Goal: Use online tool/utility: Utilize a website feature to perform a specific function

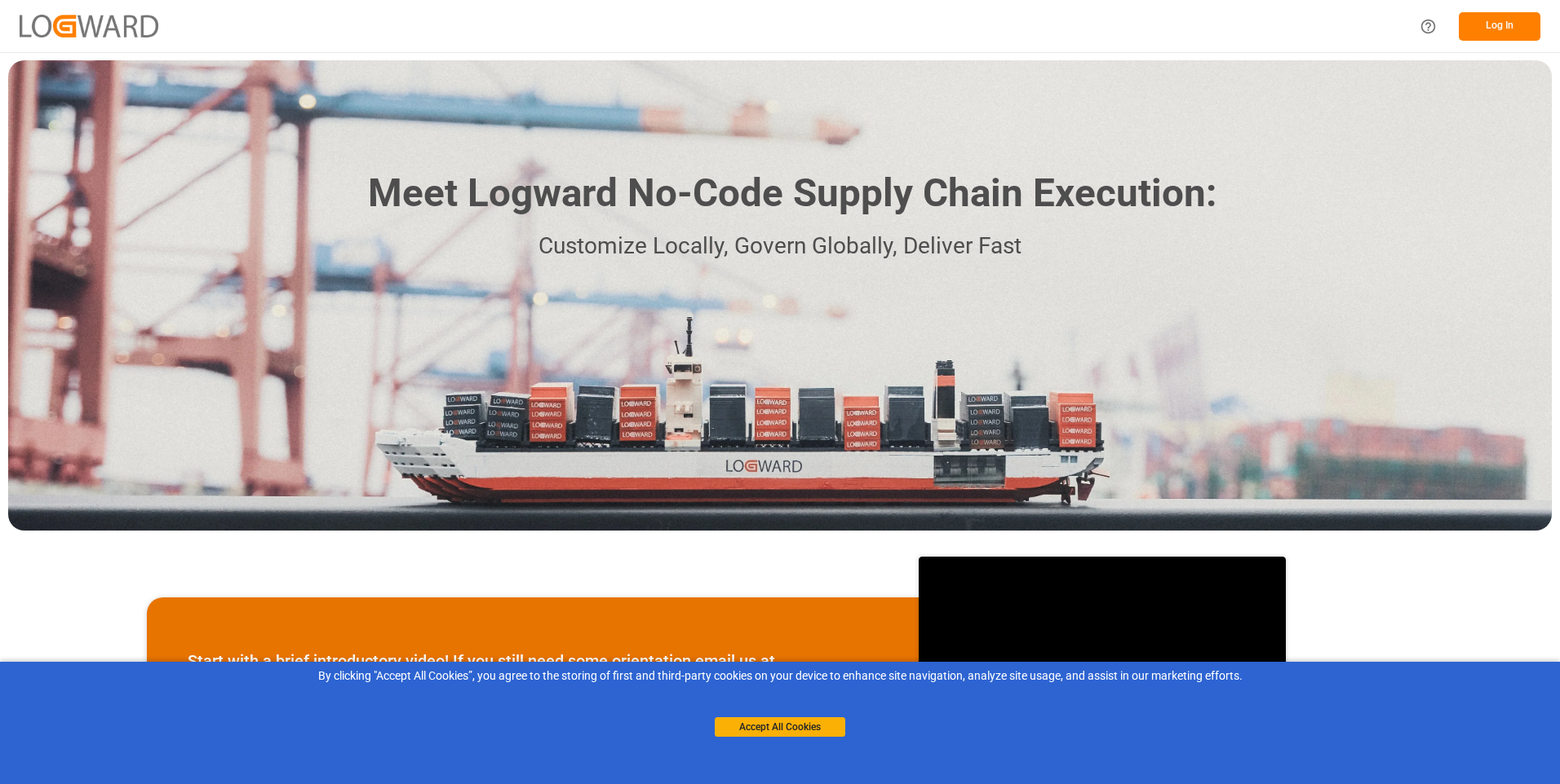
click at [1501, 24] on button "Log In" at bounding box center [1500, 27] width 81 height 28
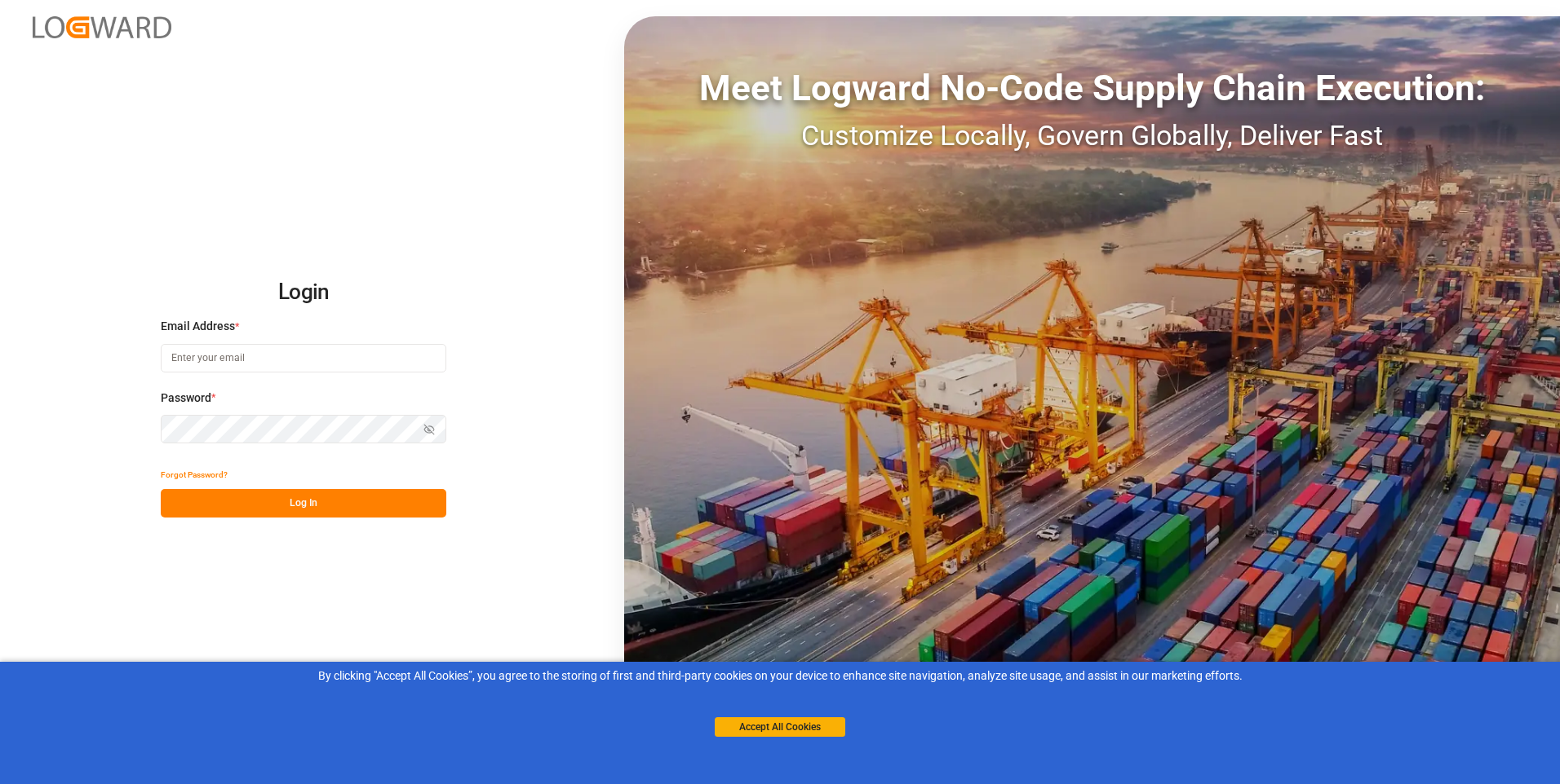
click at [261, 358] on input at bounding box center [304, 358] width 286 height 28
drag, startPoint x: 261, startPoint y: 358, endPoint x: 208, endPoint y: 365, distance: 53.5
click at [208, 365] on input at bounding box center [304, 358] width 286 height 28
paste input "[EMAIL_ADDRESS][PERSON_NAME][DOMAIN_NAME]"
type input "[EMAIL_ADDRESS][PERSON_NAME][DOMAIN_NAME]"
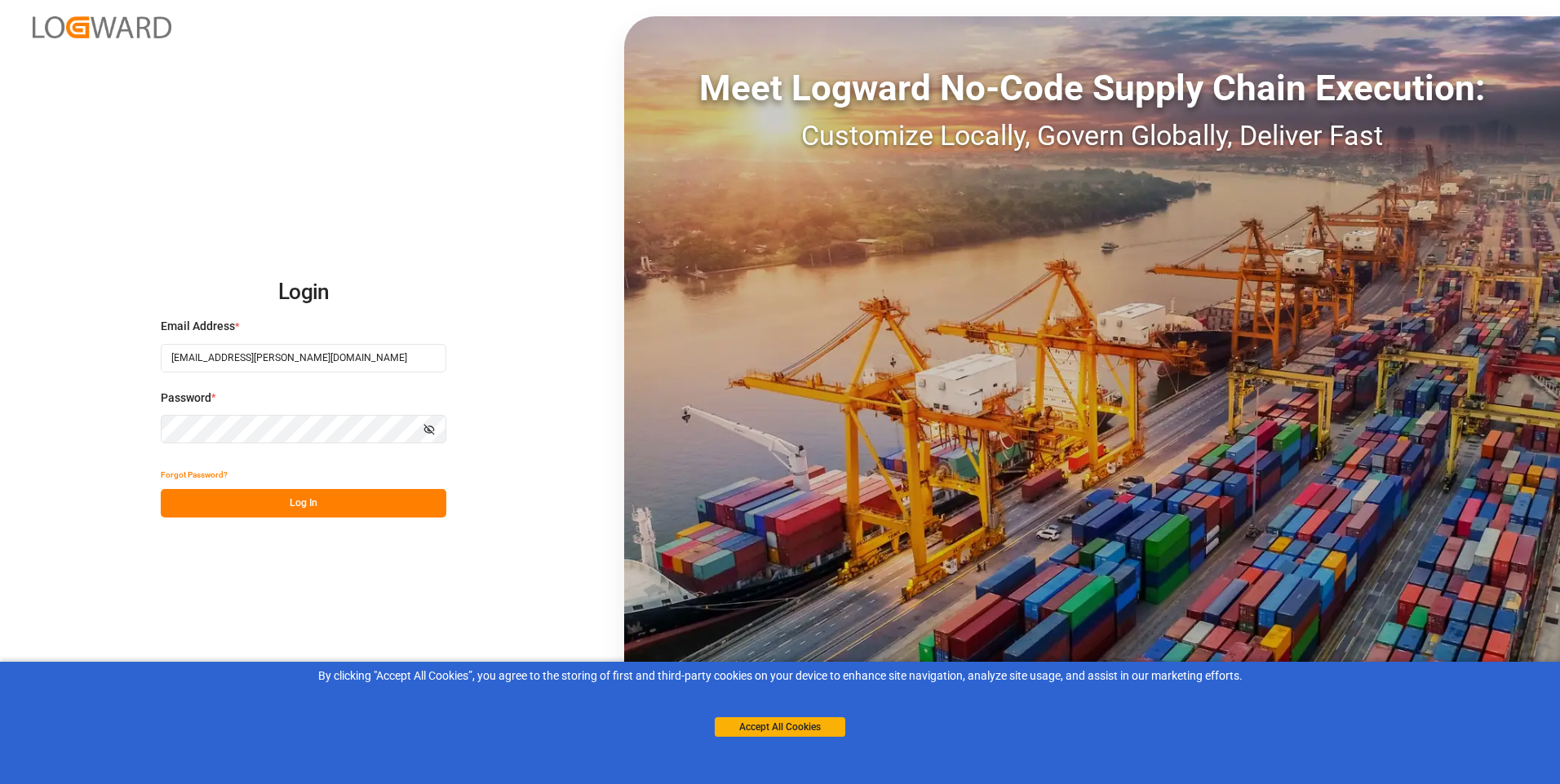
click at [255, 507] on button "Log In" at bounding box center [304, 503] width 286 height 28
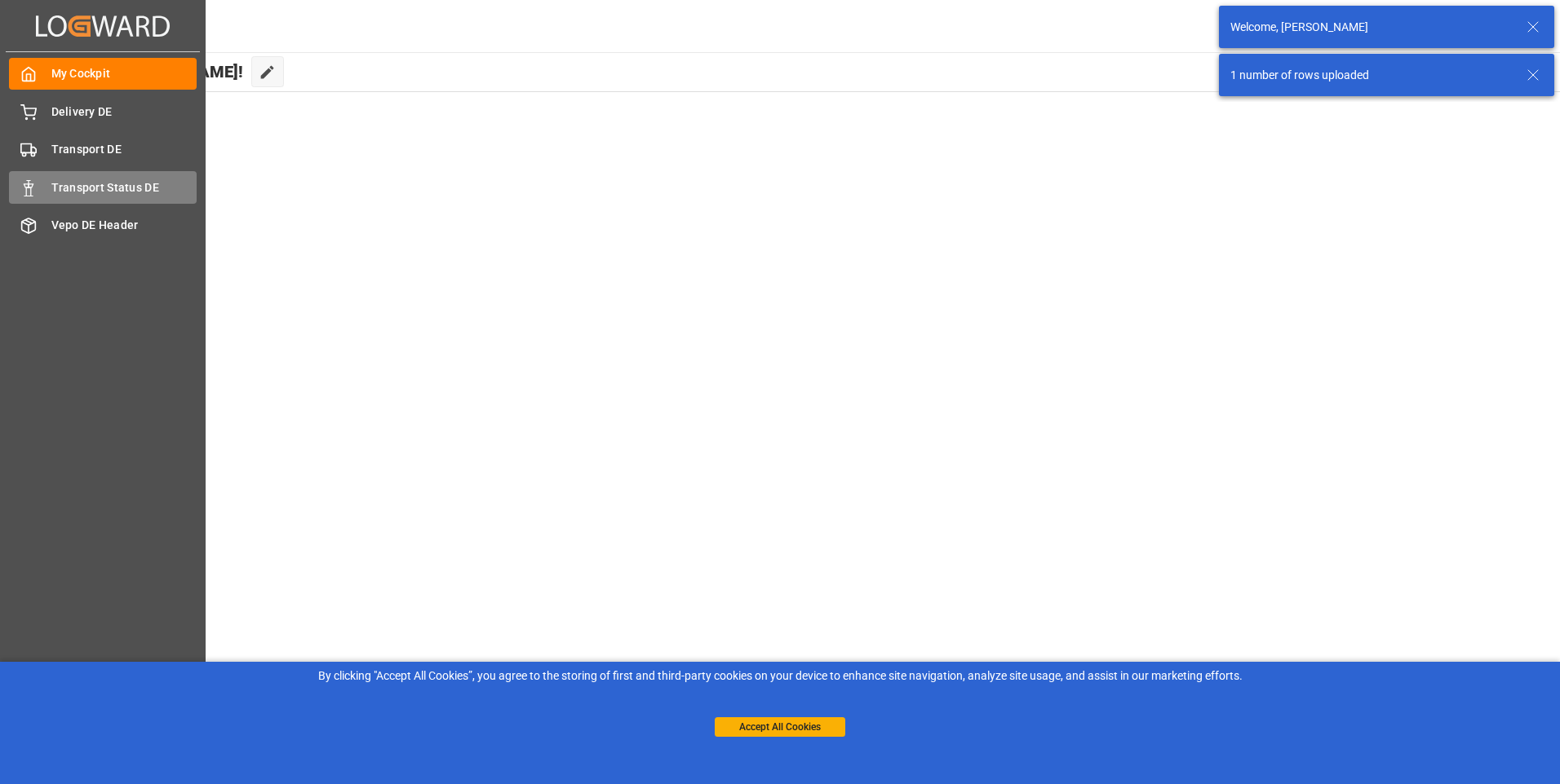
click at [124, 195] on span "Transport Status DE" at bounding box center [124, 188] width 146 height 17
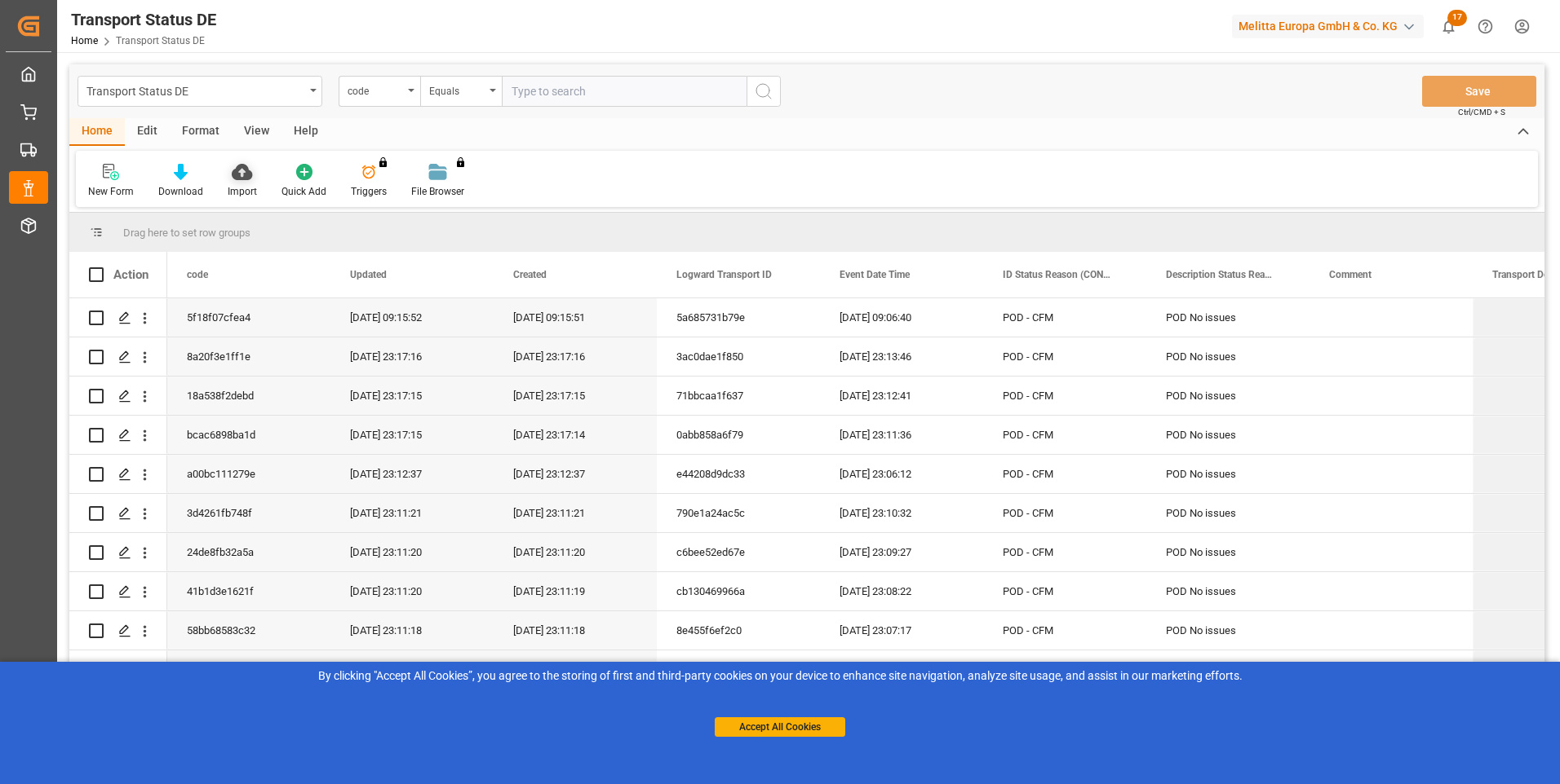
click at [234, 173] on icon at bounding box center [242, 172] width 20 height 16
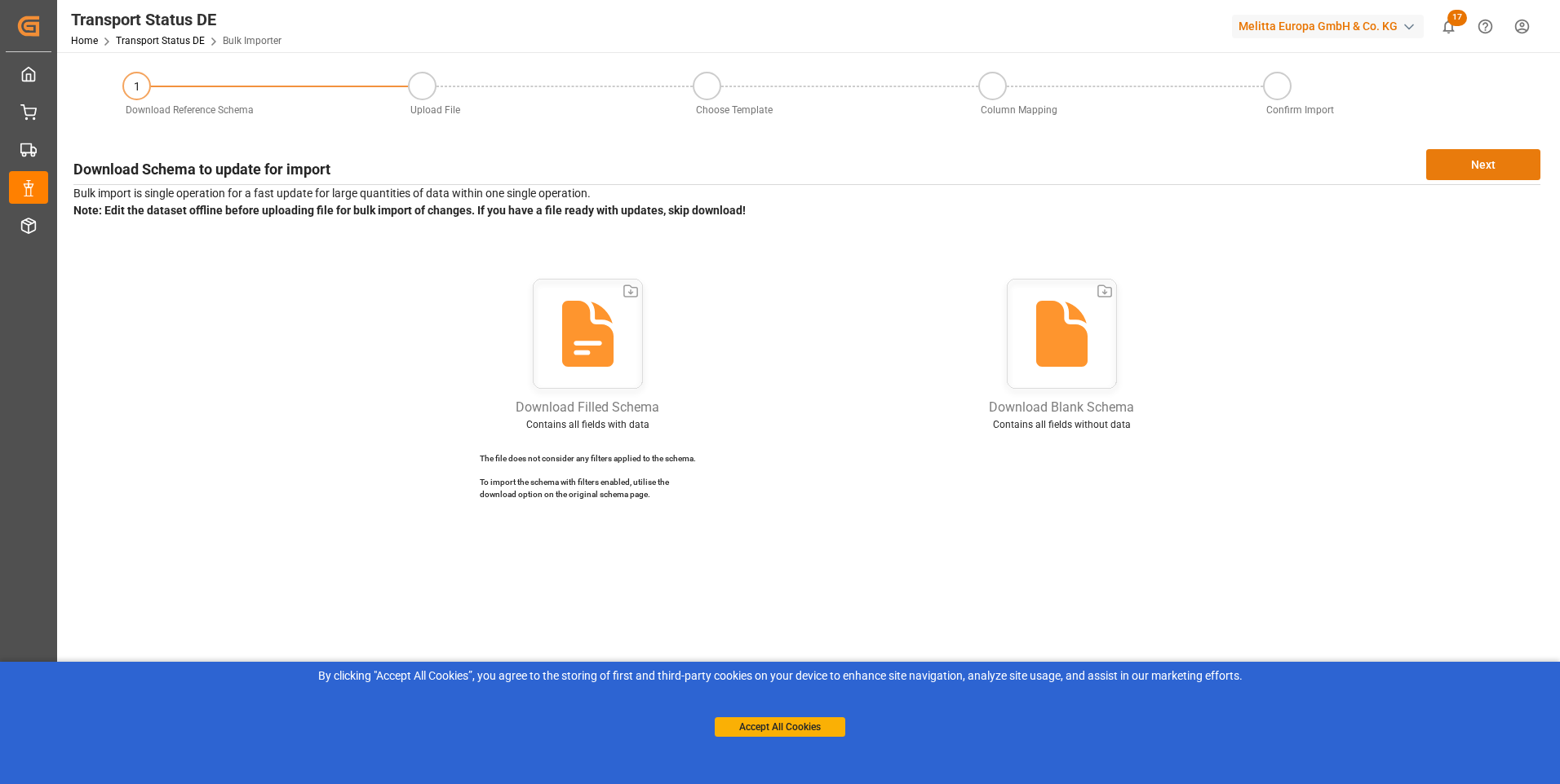
click at [1491, 157] on button "Next" at bounding box center [1483, 165] width 114 height 31
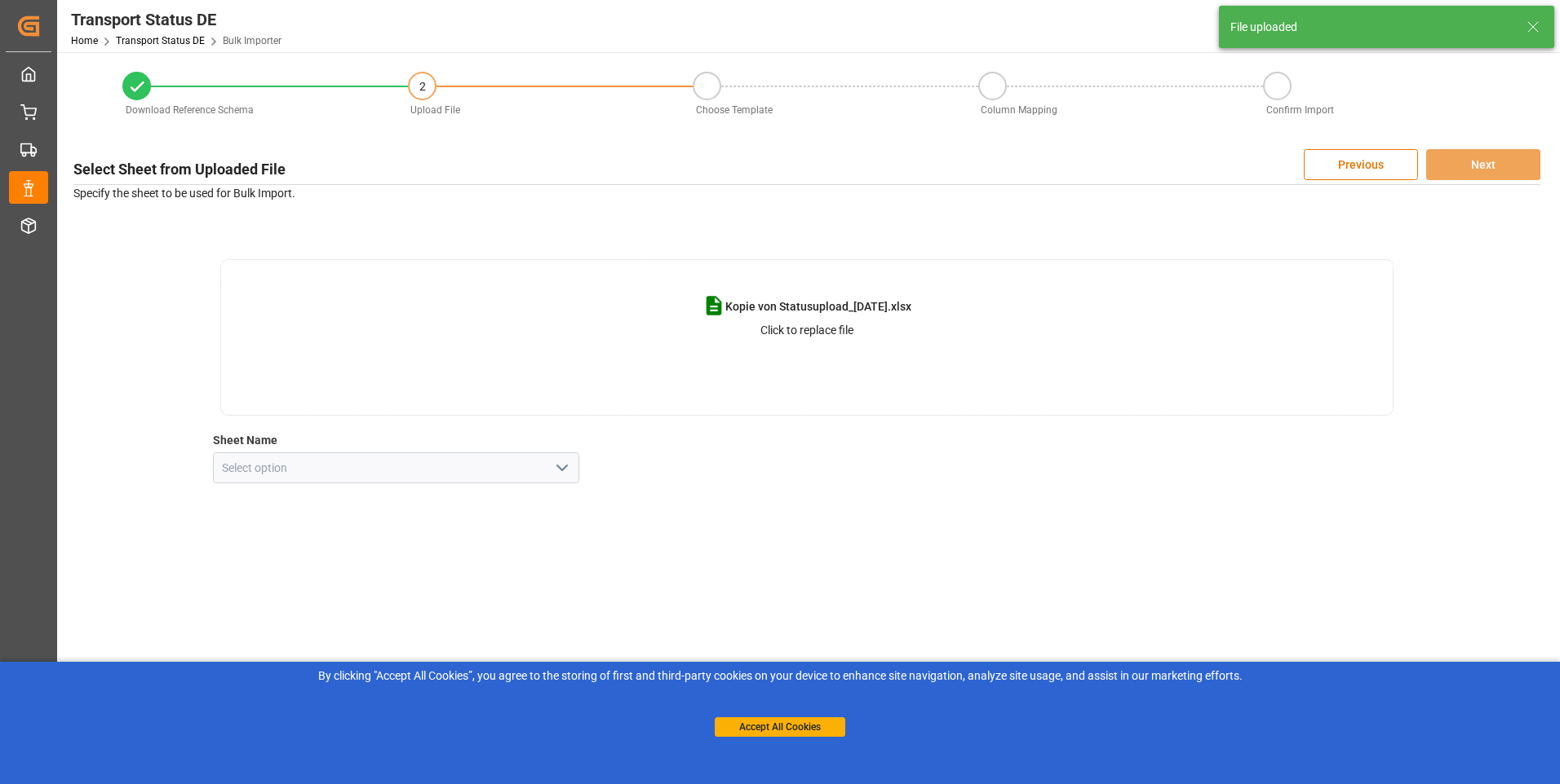
click at [549, 469] on button "open menu" at bounding box center [561, 468] width 25 height 26
click at [483, 497] on div "my sheet" at bounding box center [396, 503] width 366 height 36
type input "my sheet"
click at [1511, 158] on button "Next" at bounding box center [1483, 165] width 114 height 31
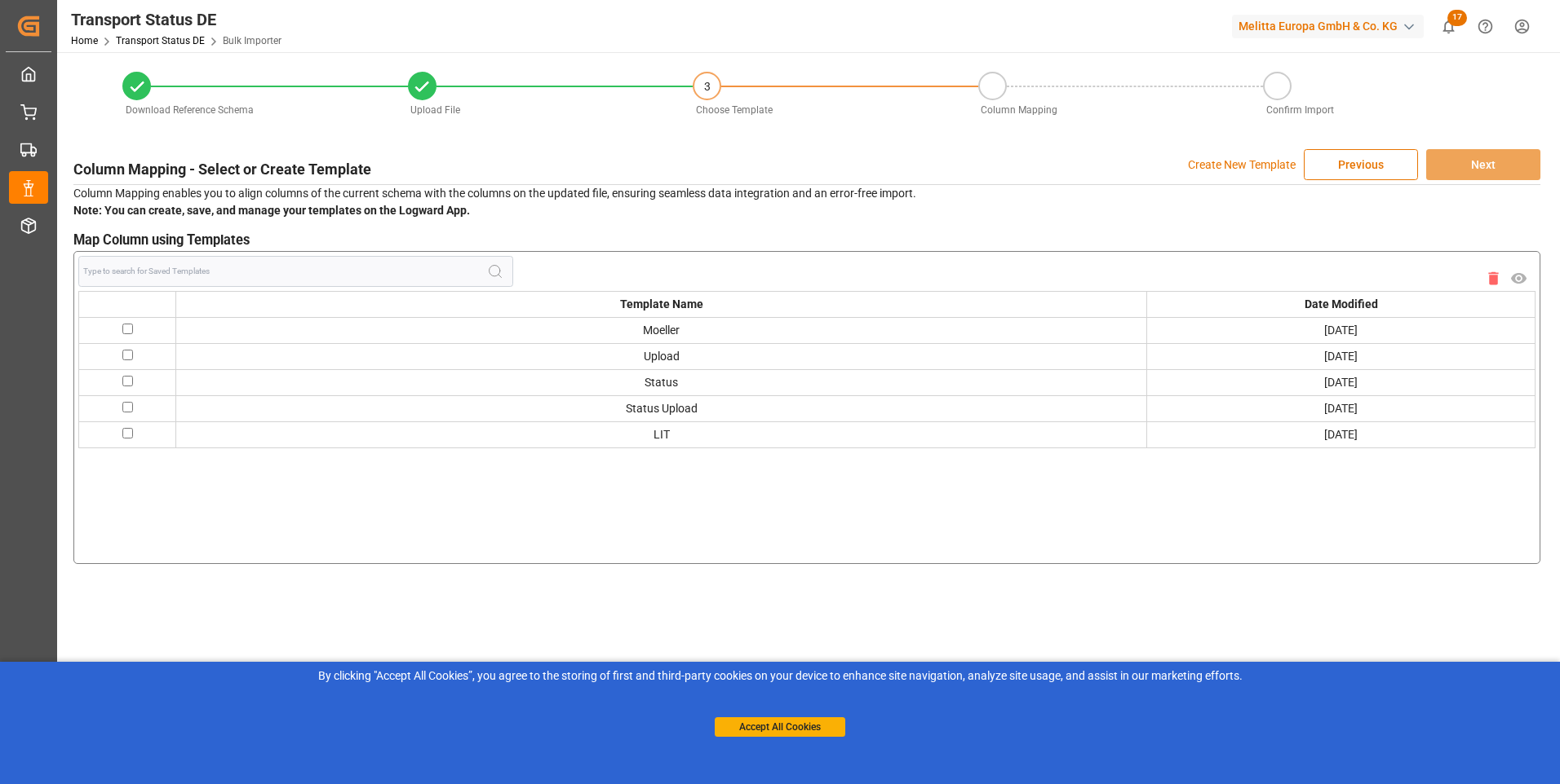
click at [125, 434] on input "checkbox" at bounding box center [127, 434] width 11 height 11
checkbox input "true"
click at [1487, 171] on button "Next" at bounding box center [1483, 165] width 114 height 31
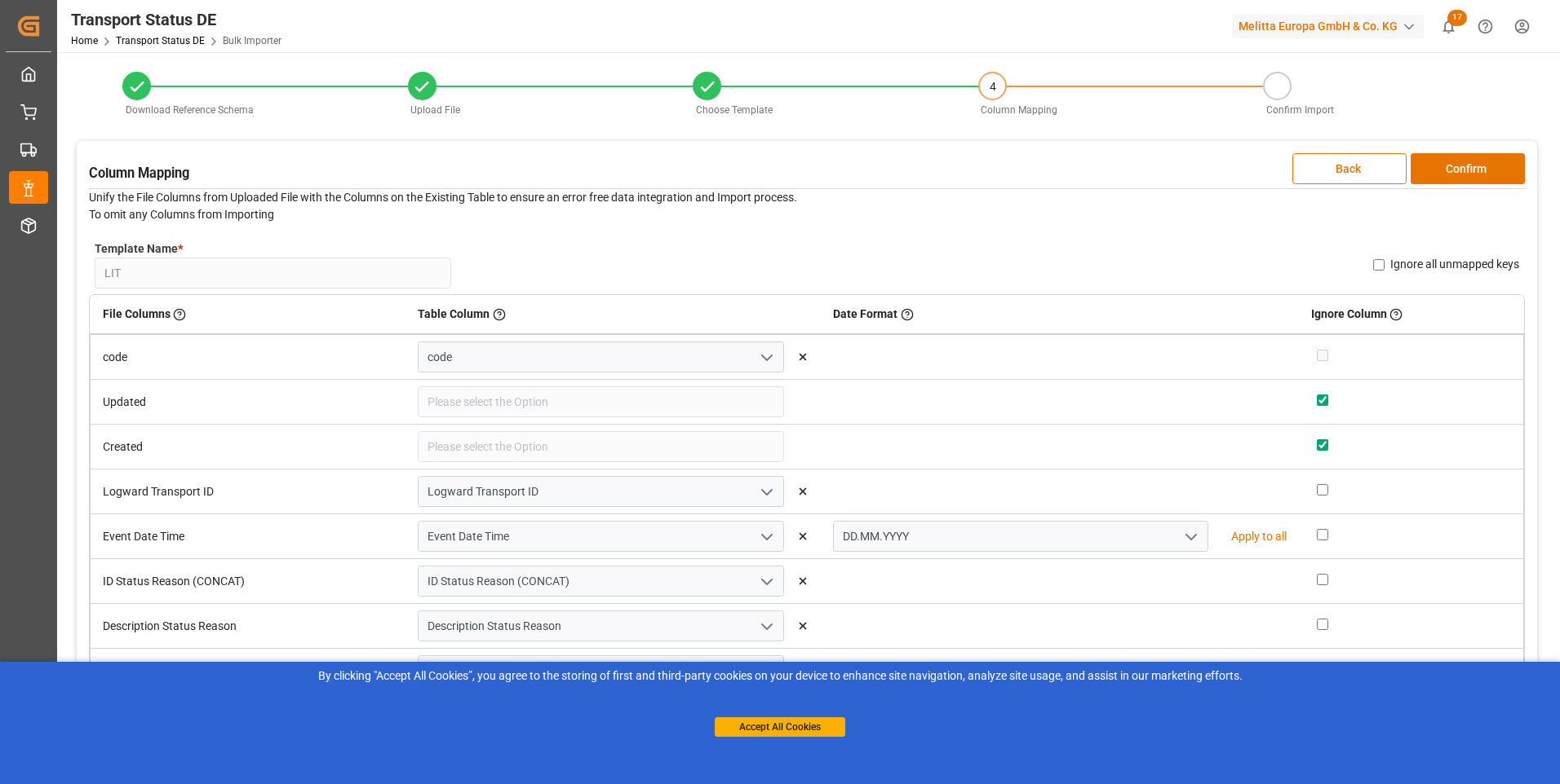
click at [1487, 171] on button "Confirm" at bounding box center [1467, 168] width 114 height 31
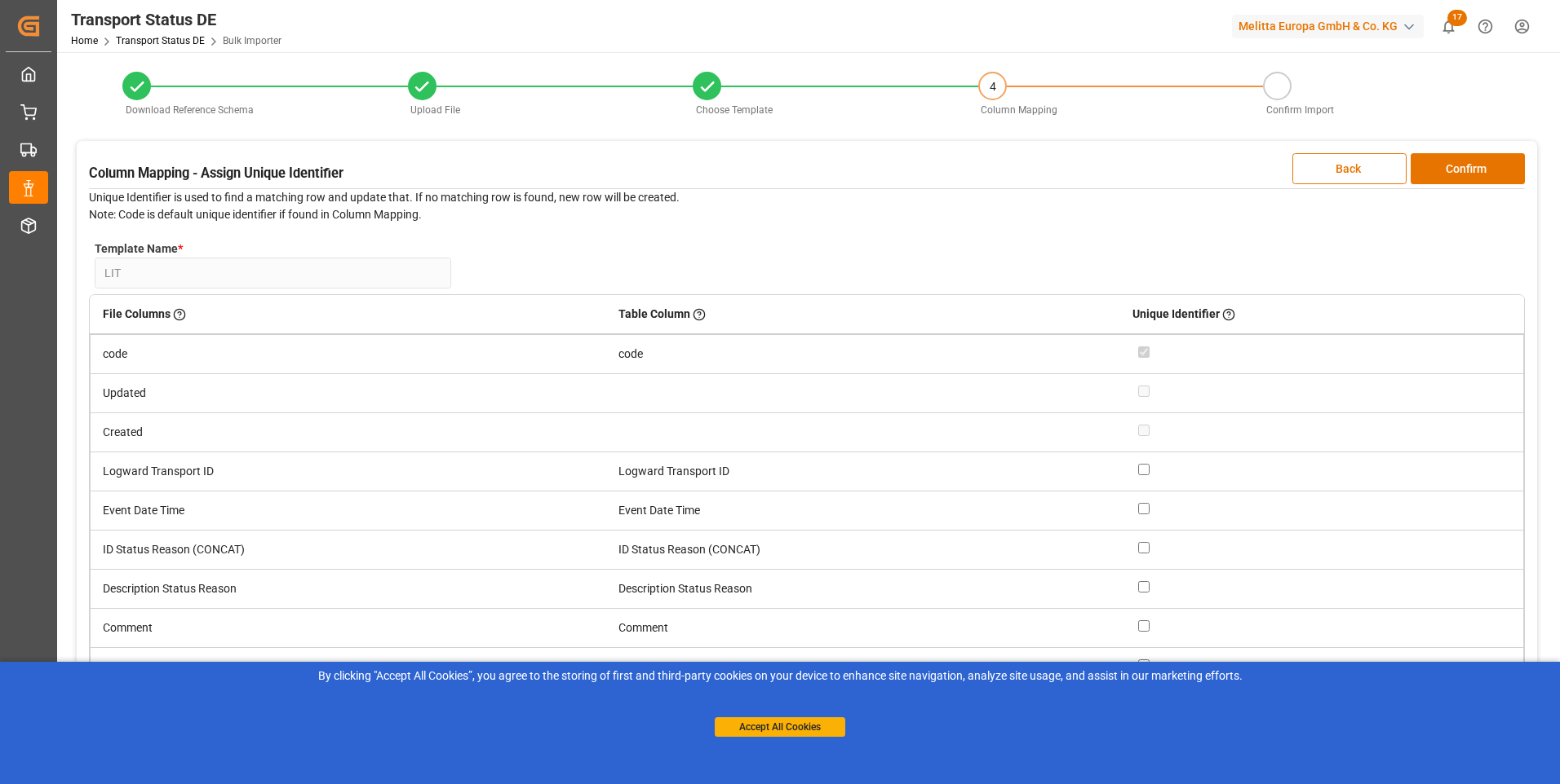
click at [1487, 171] on button "Confirm" at bounding box center [1467, 168] width 114 height 31
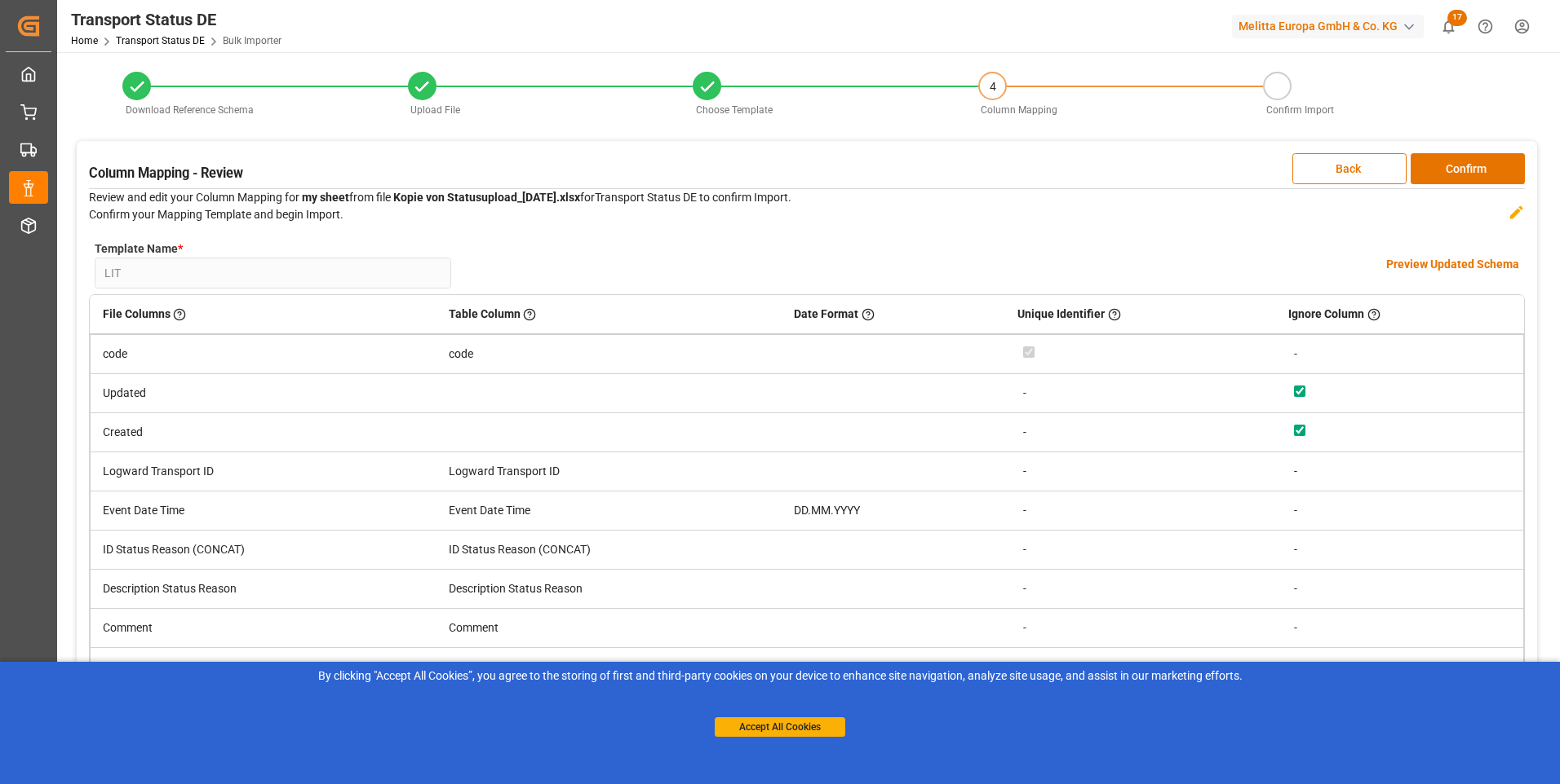
click at [1487, 171] on button "Confirm" at bounding box center [1467, 168] width 114 height 31
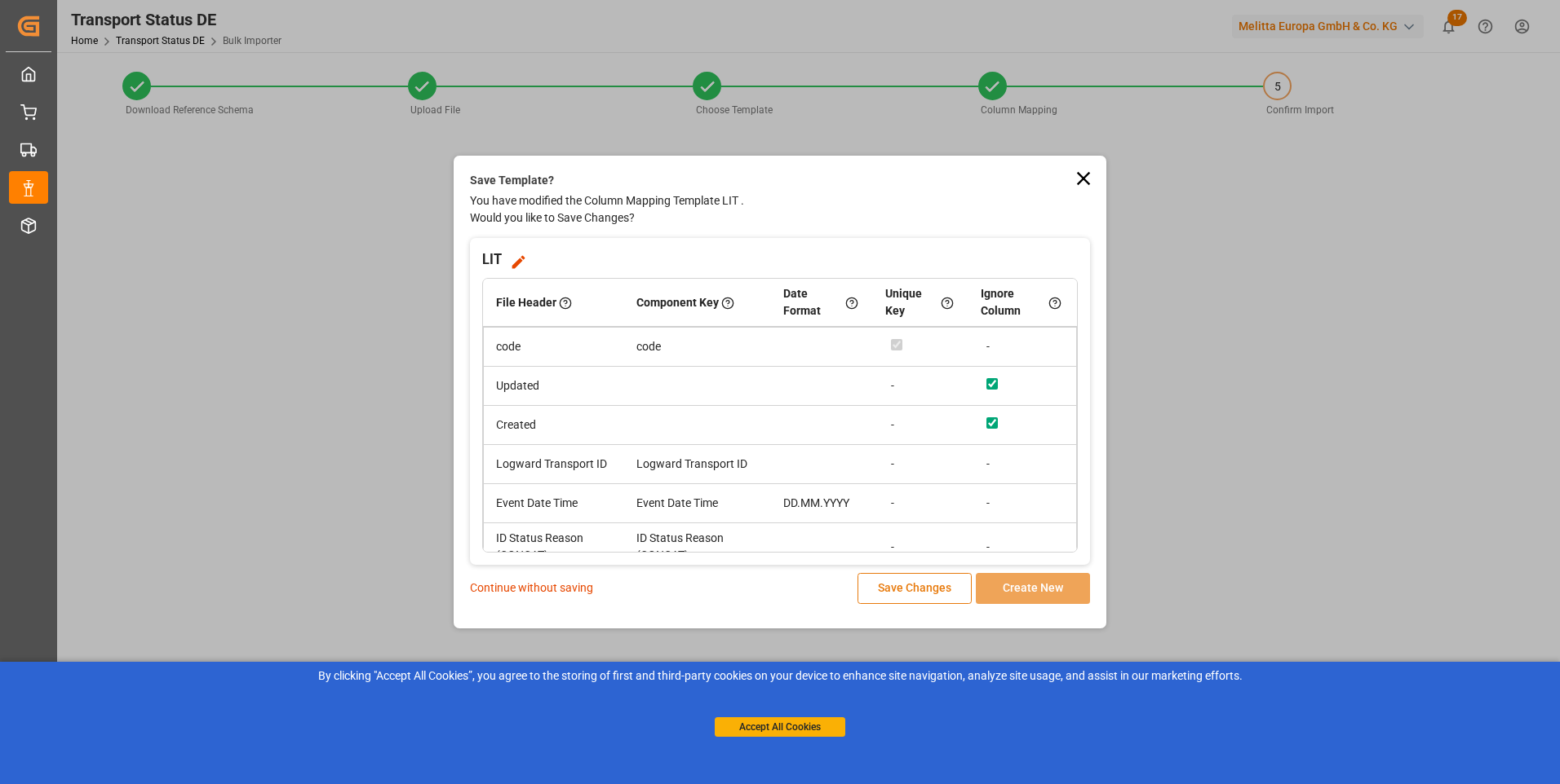
click at [900, 588] on button "Save Changes" at bounding box center [914, 588] width 114 height 31
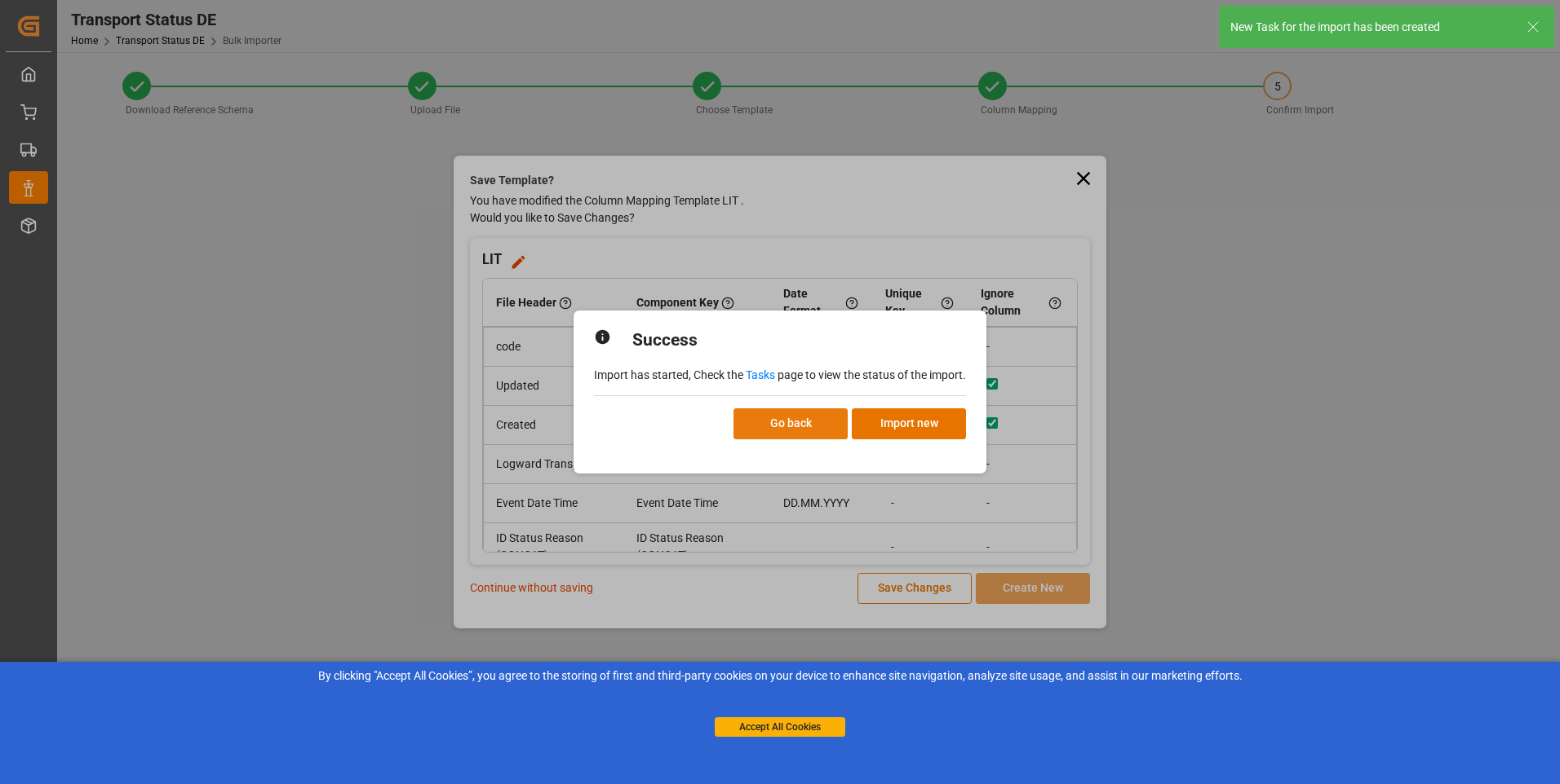
click at [819, 422] on button "Go back" at bounding box center [790, 424] width 114 height 31
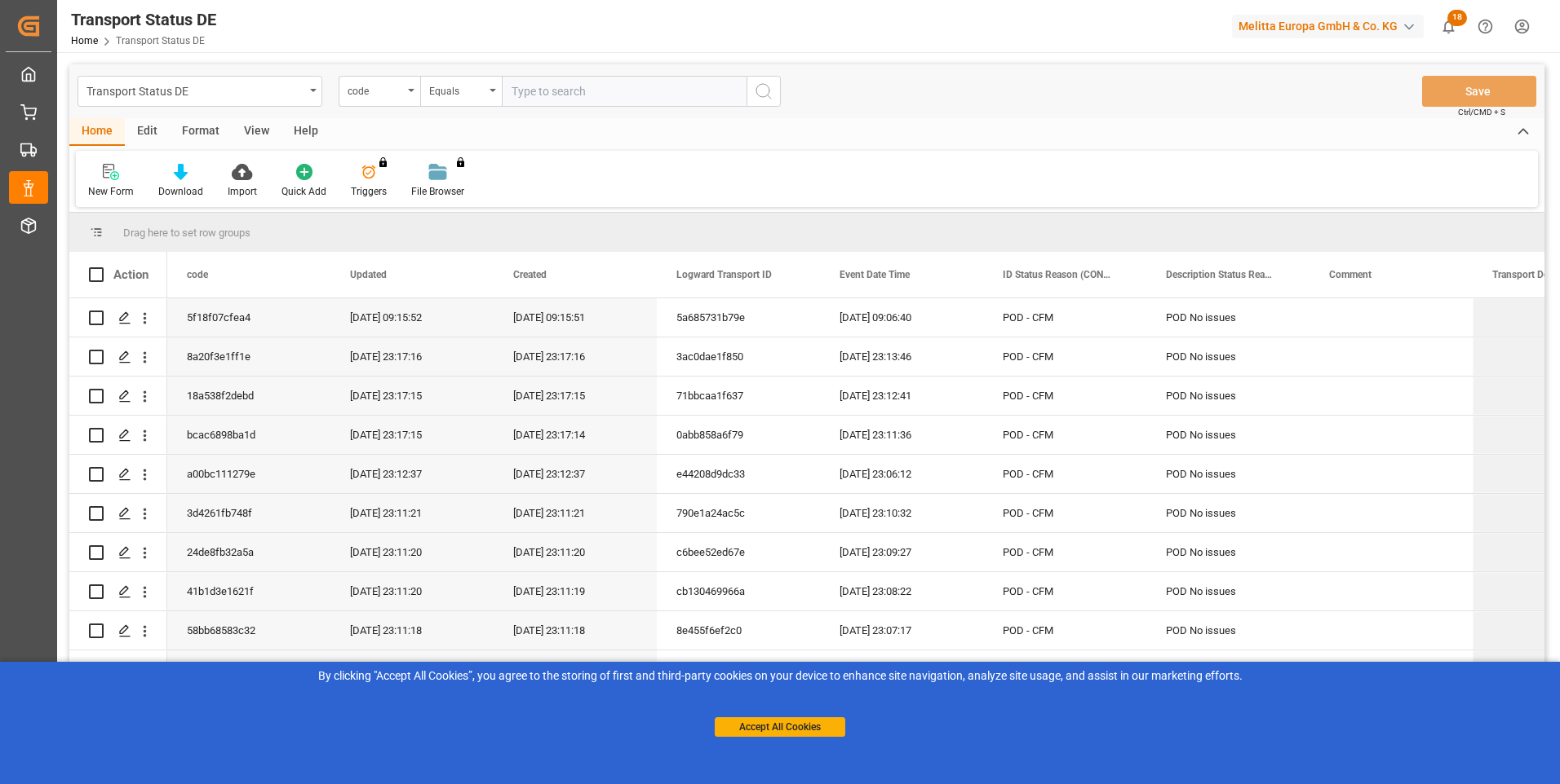
click at [1525, 33] on html "Created by potrace 1.15, written by [PERSON_NAME] [DATE]-[DATE] Created by potr…" at bounding box center [780, 392] width 1560 height 784
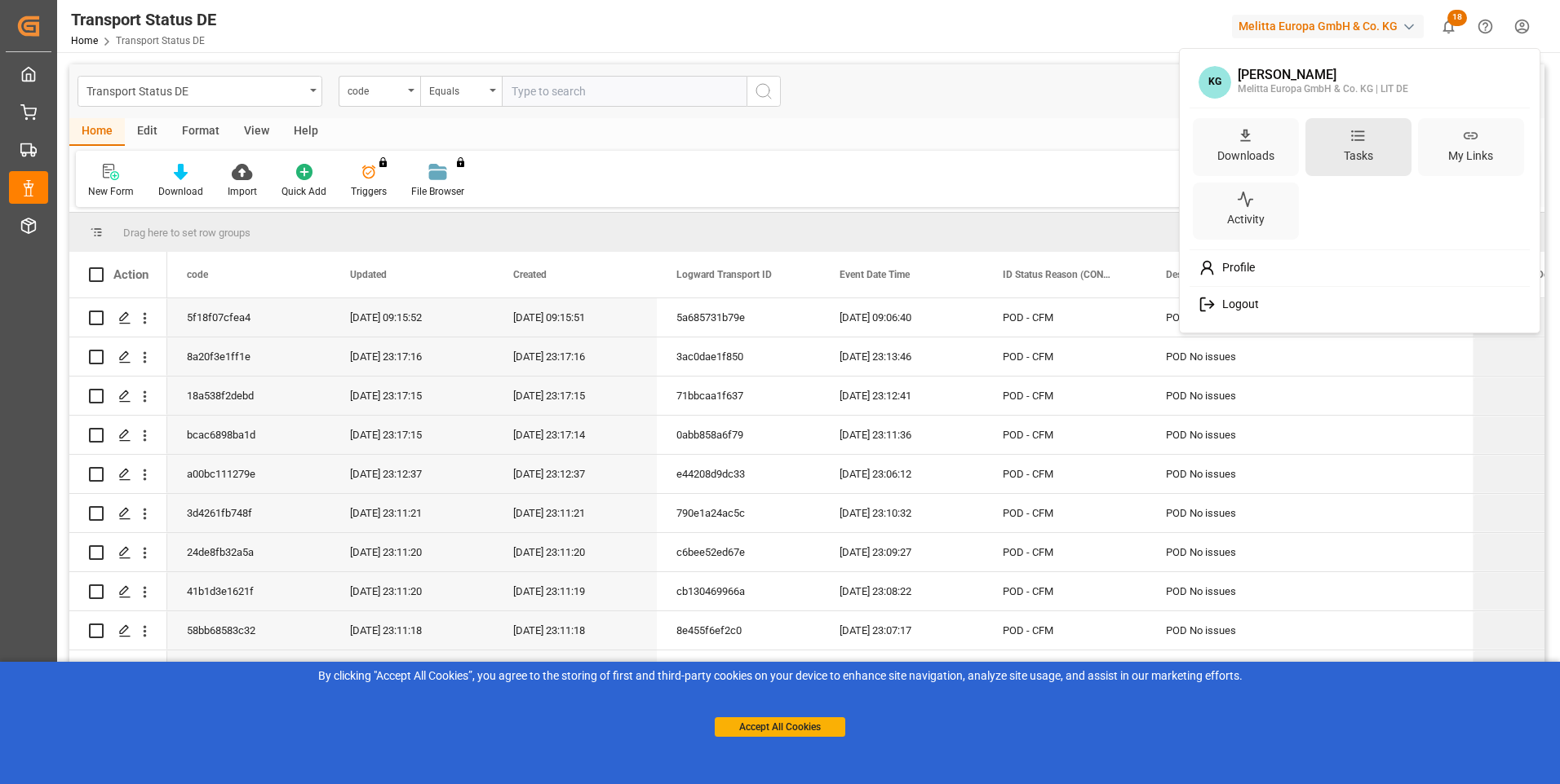
click at [1356, 153] on div "Tasks" at bounding box center [1358, 156] width 36 height 24
